Goal: Information Seeking & Learning: Understand process/instructions

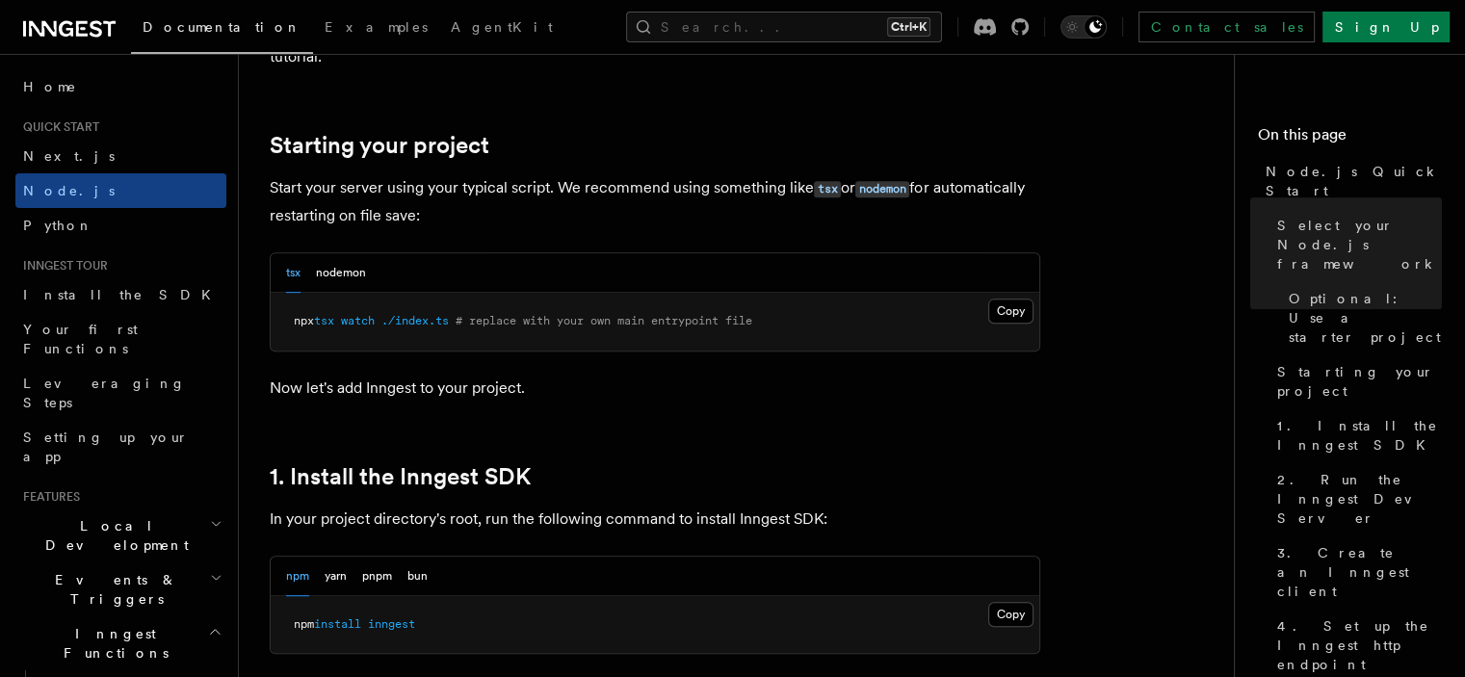
scroll to position [867, 0]
click at [335, 268] on button "nodemon" at bounding box center [341, 271] width 50 height 39
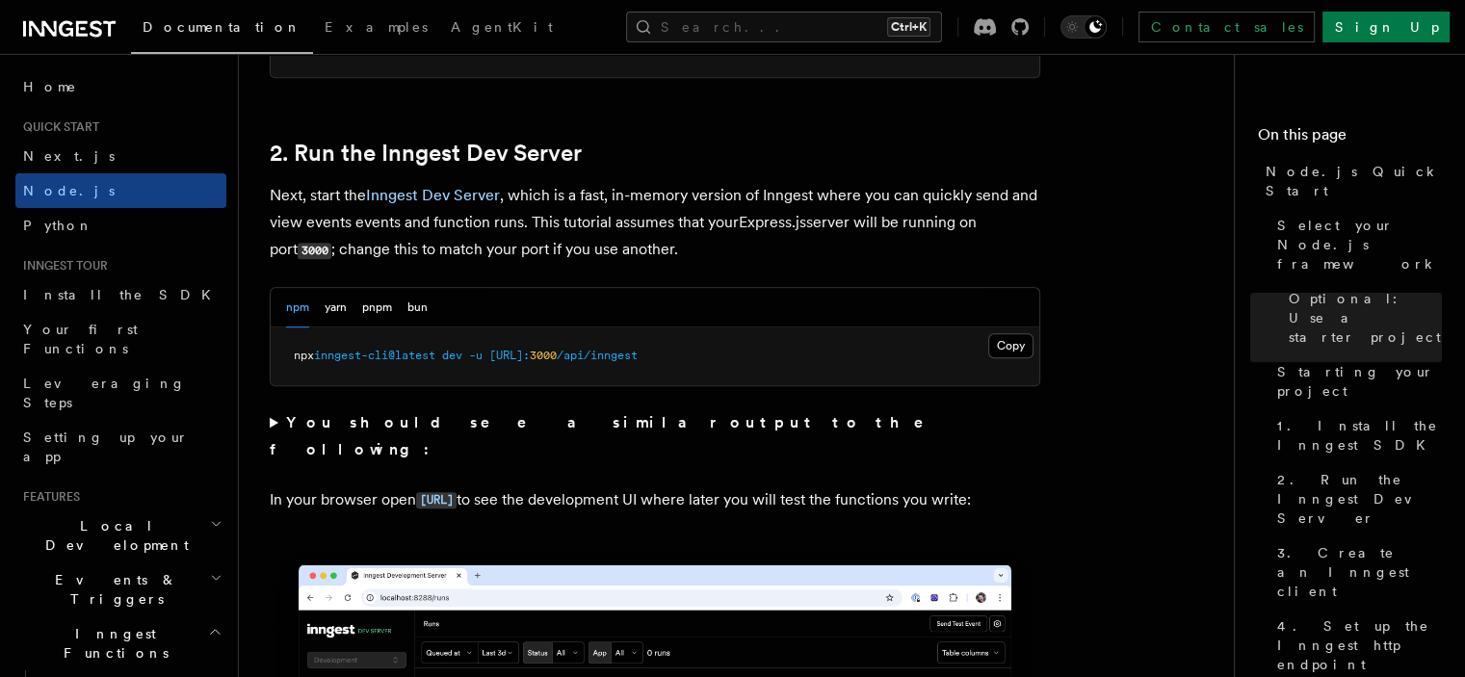
scroll to position [1445, 0]
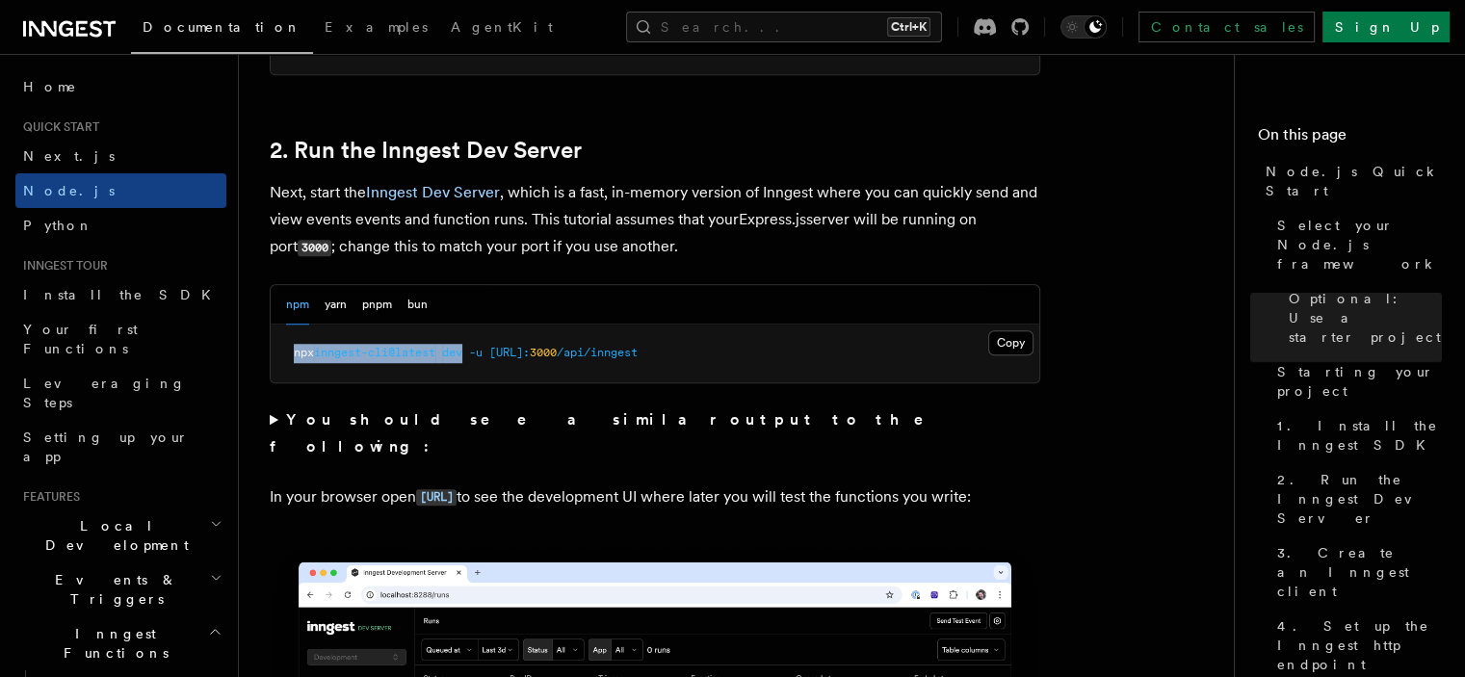
drag, startPoint x: 472, startPoint y: 354, endPoint x: 295, endPoint y: 351, distance: 177.3
click at [295, 351] on span "npx inngest-cli@latest dev -u [URL]: 3000 /api/inngest" at bounding box center [466, 352] width 344 height 13
copy span "npx inngest-cli@latest dev"
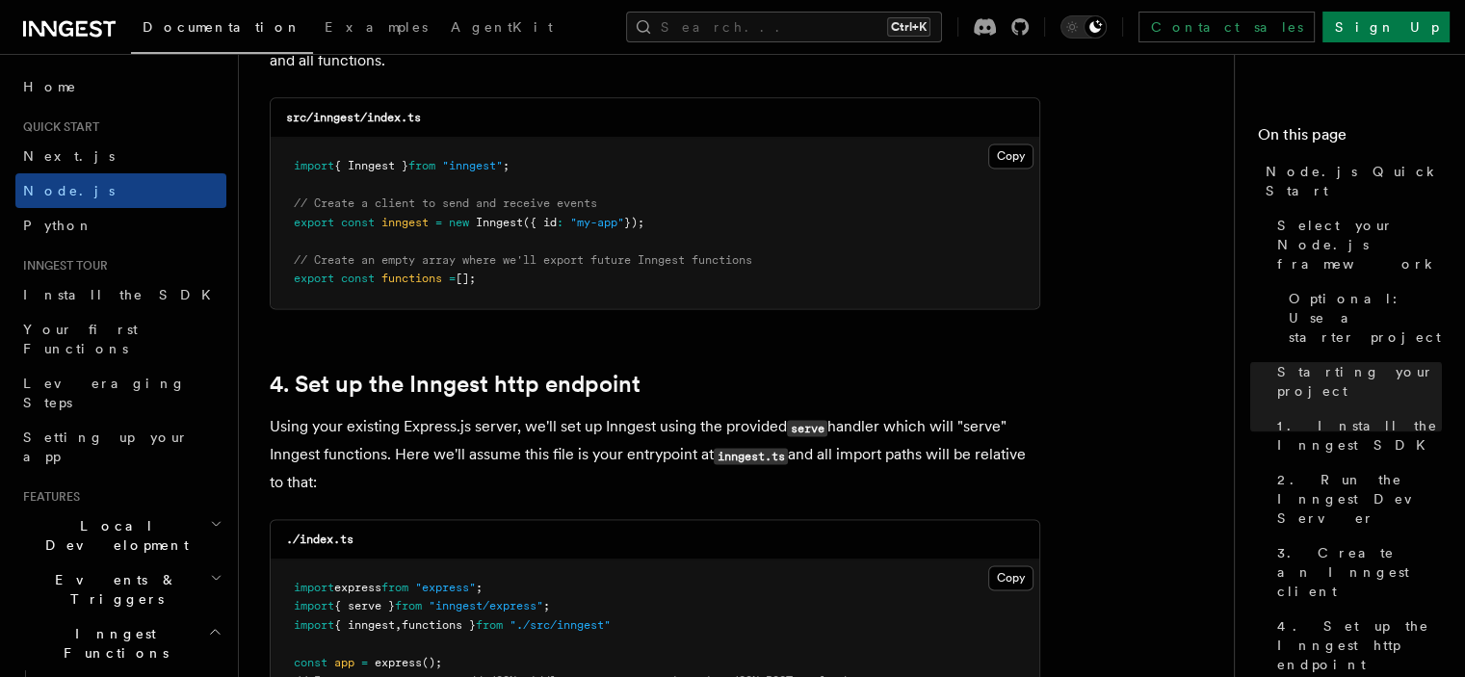
scroll to position [2601, 0]
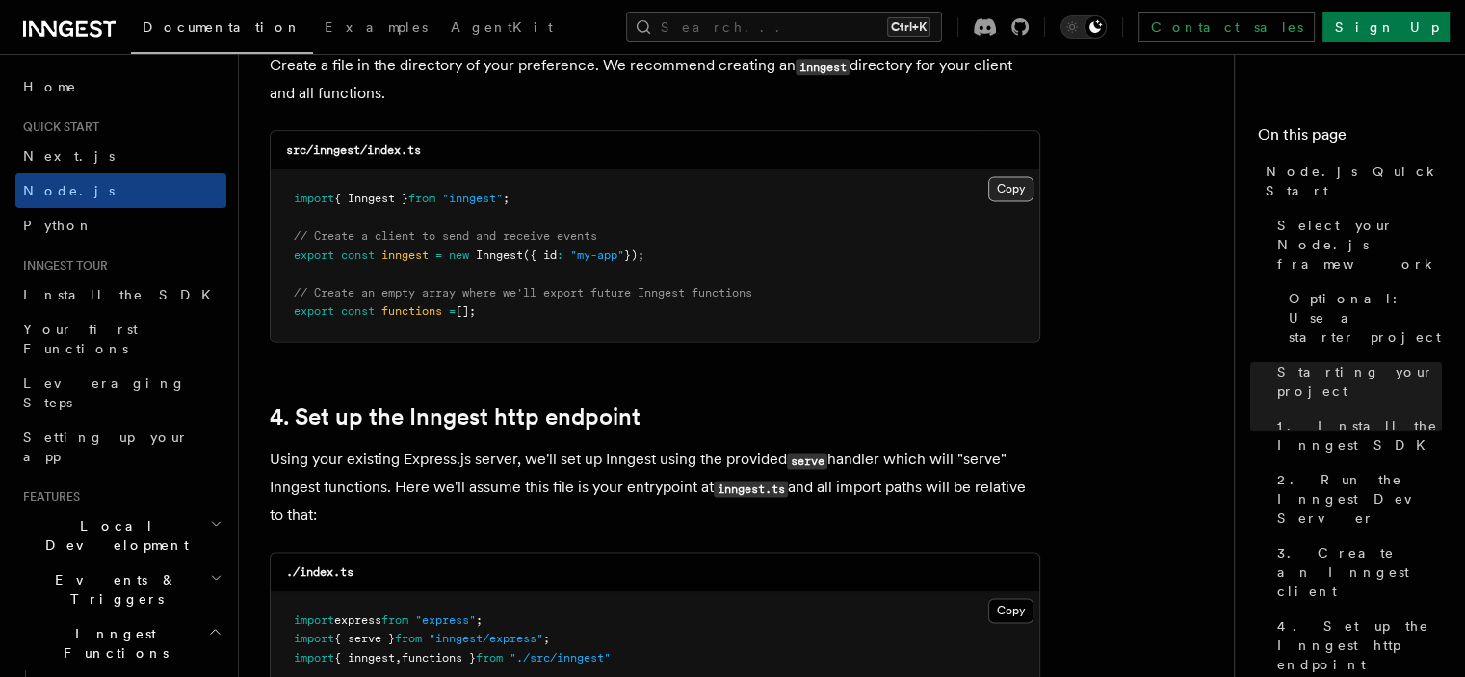
click at [1021, 186] on button "Copy Copied" at bounding box center [1010, 188] width 45 height 25
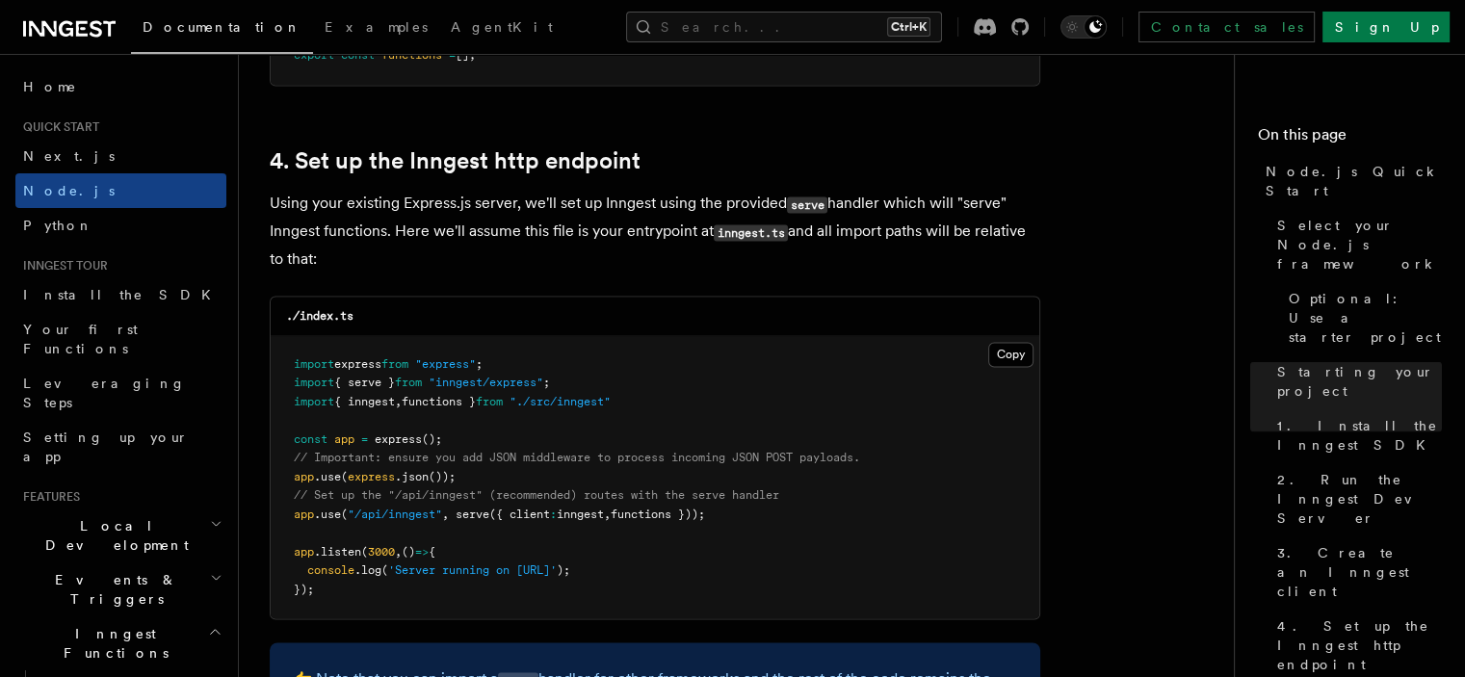
scroll to position [2890, 0]
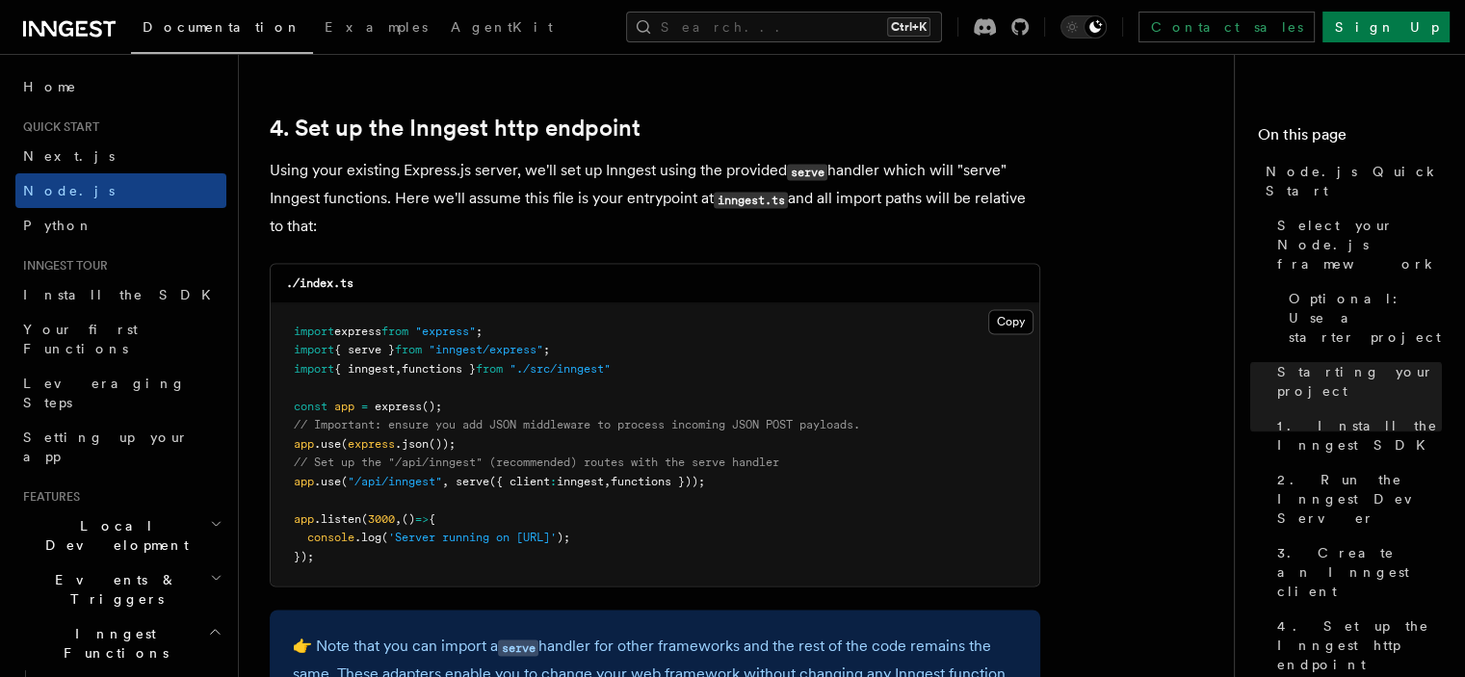
drag, startPoint x: 644, startPoint y: 369, endPoint x: 496, endPoint y: 365, distance: 147.4
click at [496, 365] on pre "import express from "express" ; import { serve } from "inngest/express" ; impor…" at bounding box center [655, 444] width 769 height 283
click at [602, 354] on pre "import express from "express" ; import { serve } from "inngest/express" ; impor…" at bounding box center [655, 444] width 769 height 283
drag, startPoint x: 500, startPoint y: 354, endPoint x: 293, endPoint y: 352, distance: 207.1
click at [293, 352] on pre "import express from "express" ; import { serve } from "inngest/express" ; impor…" at bounding box center [655, 444] width 769 height 283
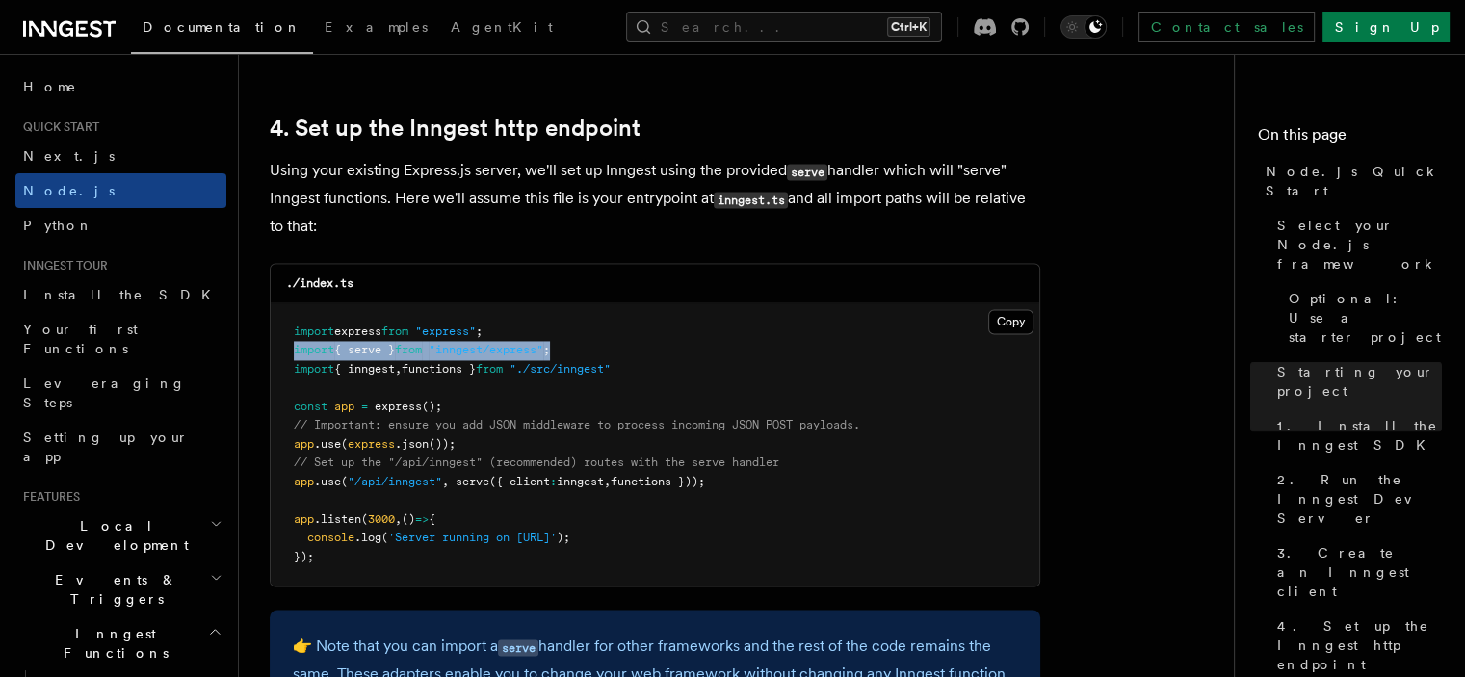
copy span "import { serve } from "inngest/express" ;"
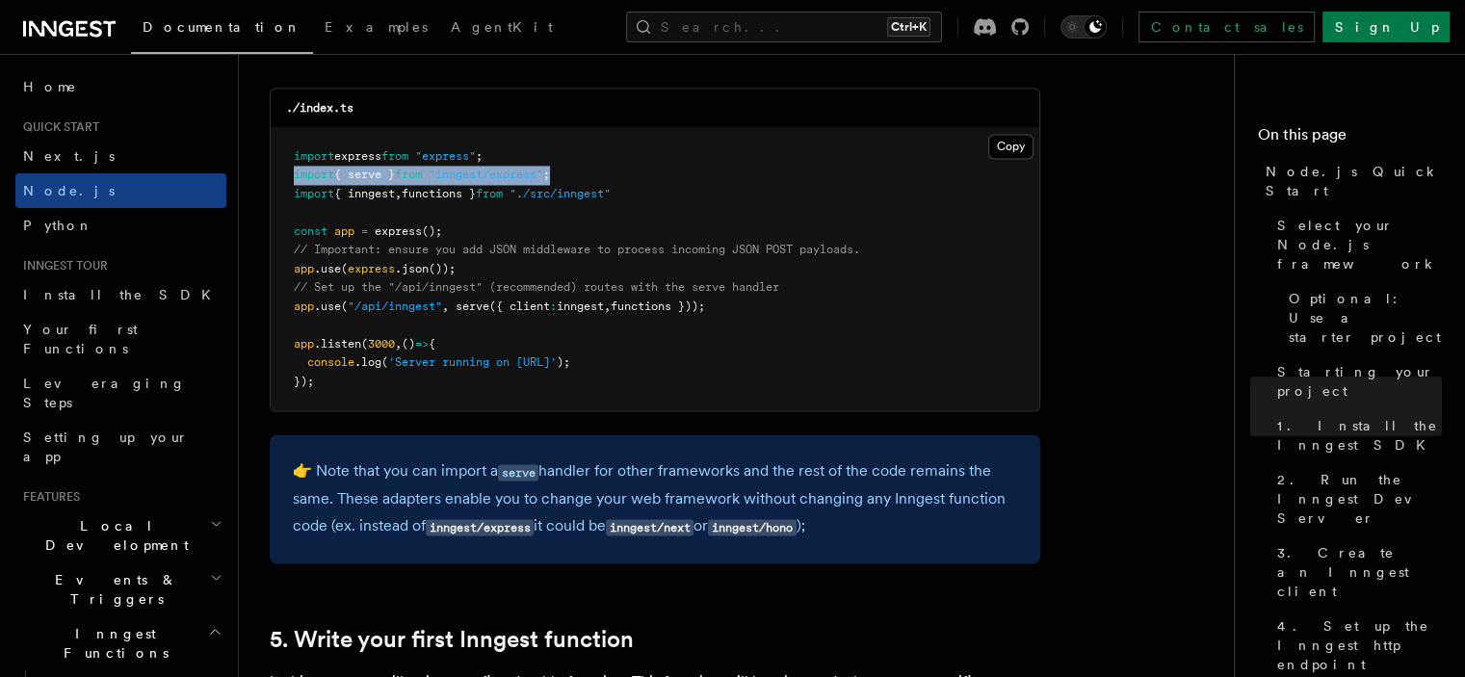
scroll to position [3083, 0]
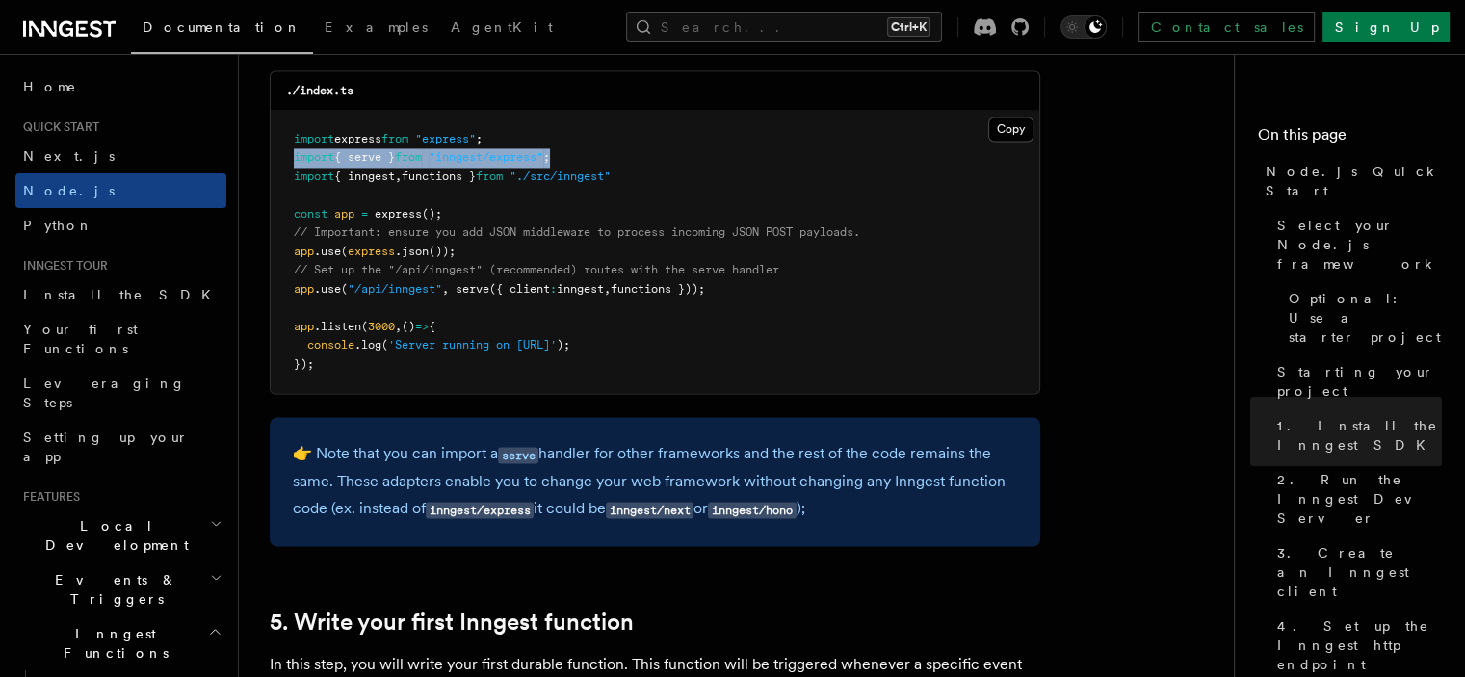
drag, startPoint x: 615, startPoint y: 296, endPoint x: 283, endPoint y: 293, distance: 331.4
click at [283, 293] on pre "import express from "express" ; import { serve } from "inngest/express" ; impor…" at bounding box center [655, 252] width 769 height 283
copy span "app .use ( "/api/inngest" , serve ({ client : inngest , functions }));"
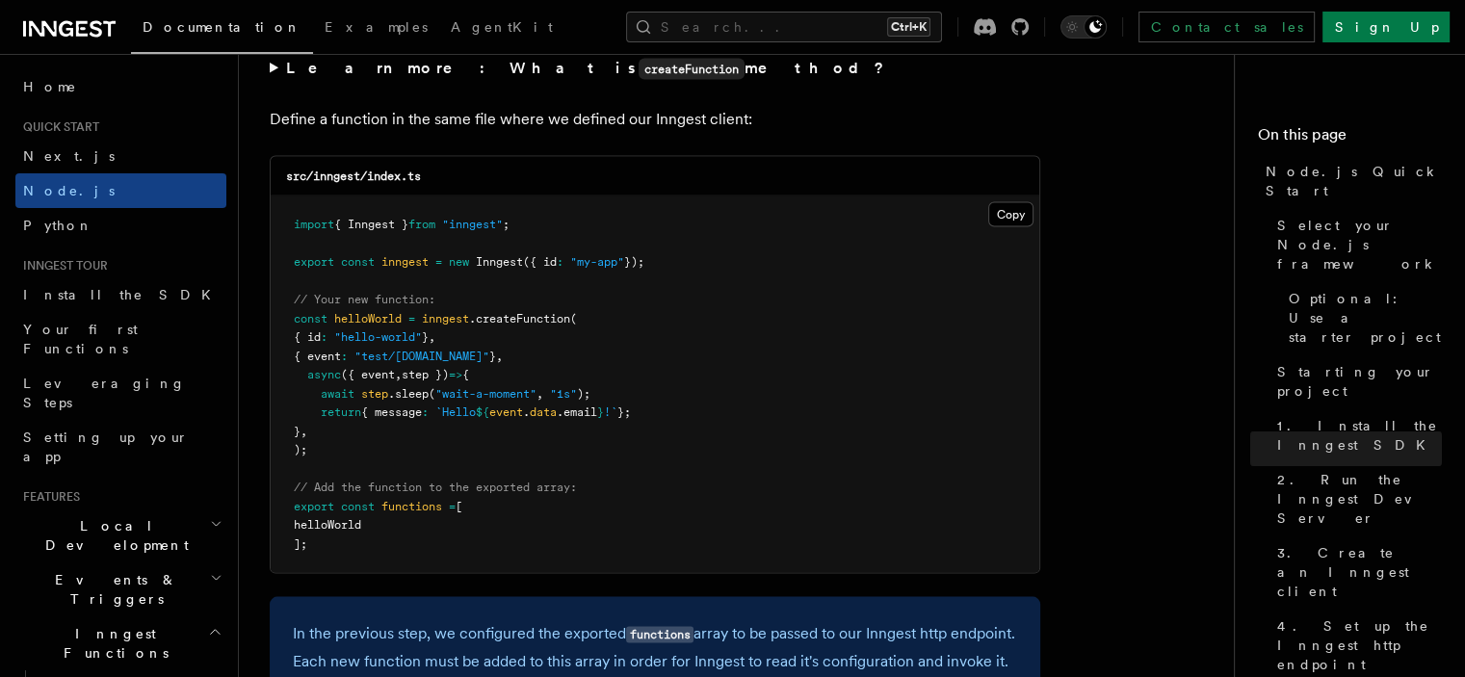
scroll to position [3853, 0]
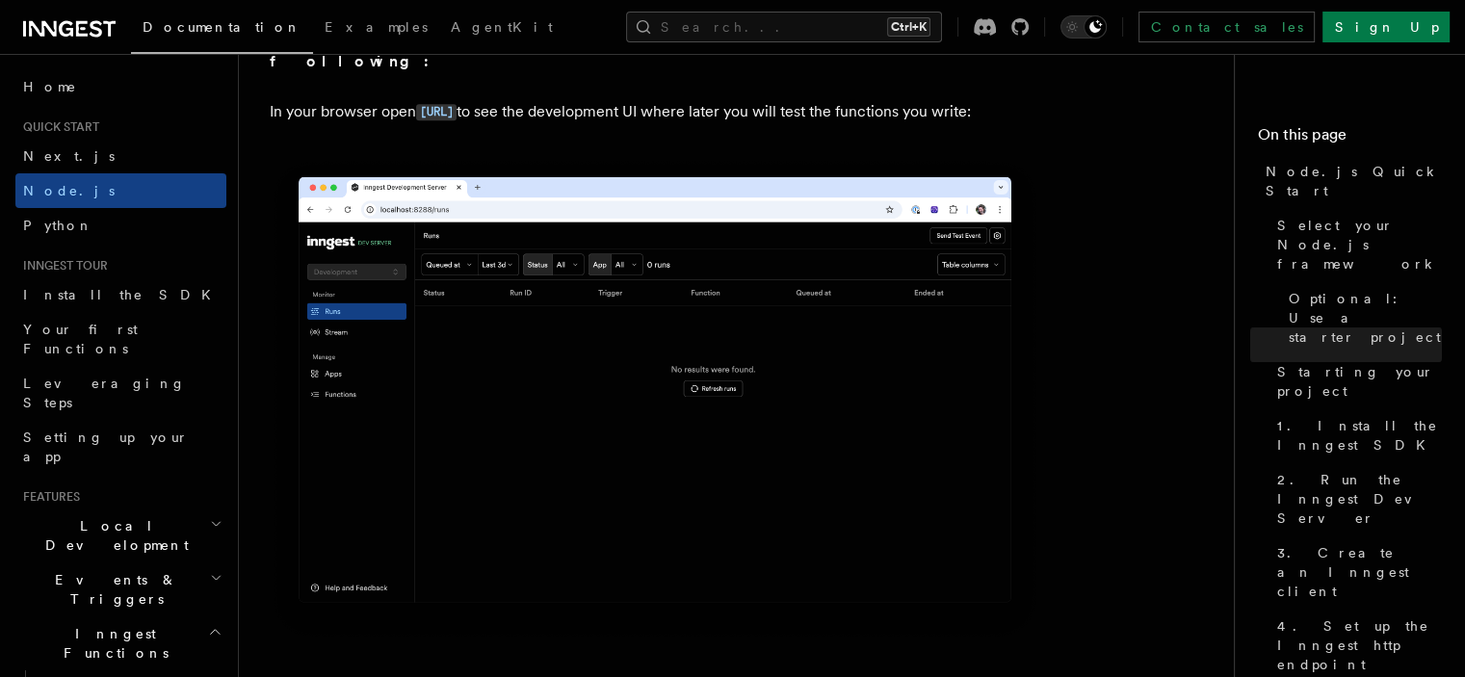
scroll to position [1734, 0]
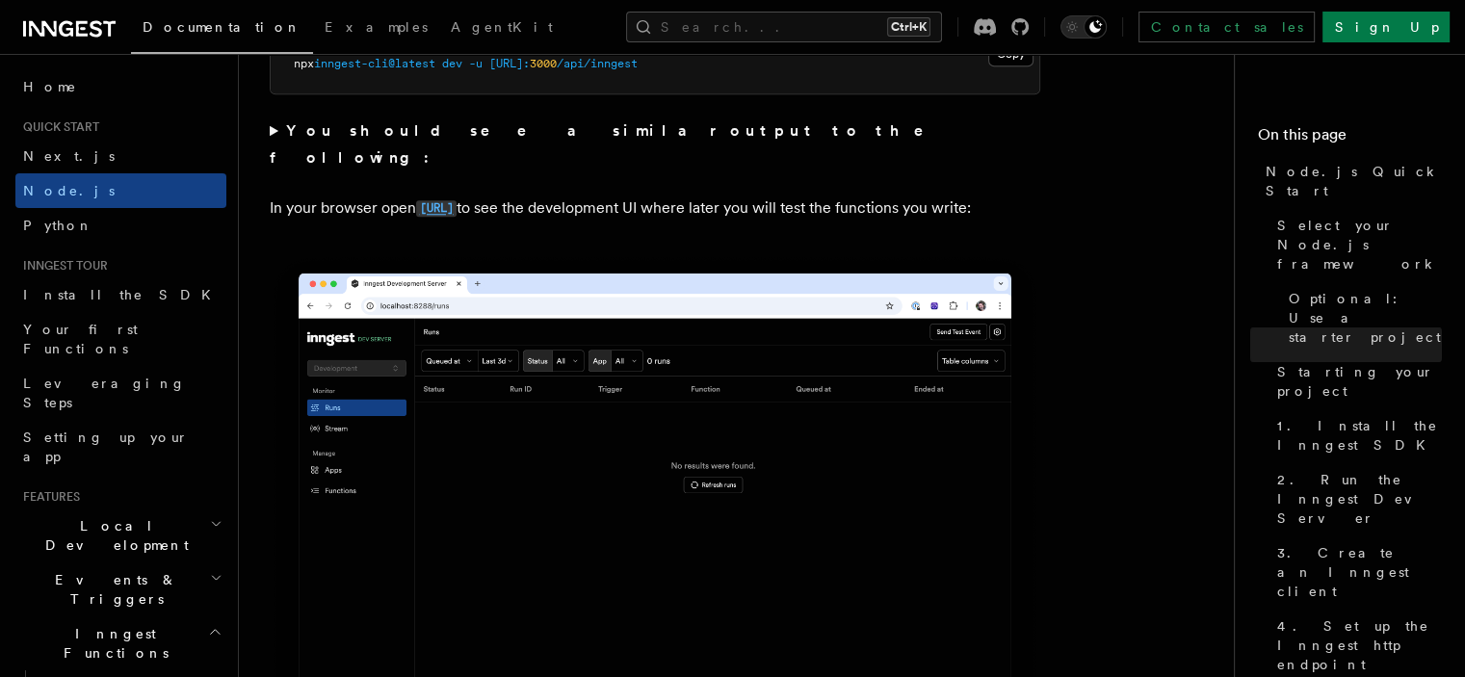
click at [457, 200] on code "[URL]" at bounding box center [436, 208] width 40 height 16
